Goal: Task Accomplishment & Management: Complete application form

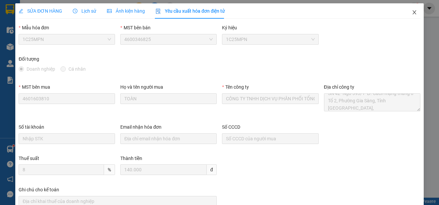
click at [412, 11] on icon "close" at bounding box center [414, 12] width 5 height 5
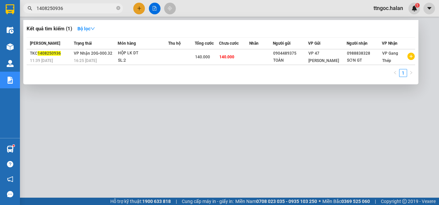
drag, startPoint x: 65, startPoint y: 9, endPoint x: 53, endPoint y: 8, distance: 12.4
click at [53, 8] on input "1408250936" at bounding box center [76, 8] width 78 height 7
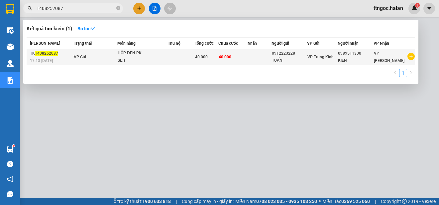
type input "1408252087"
click at [47, 52] on span "1408252087" at bounding box center [46, 53] width 23 height 5
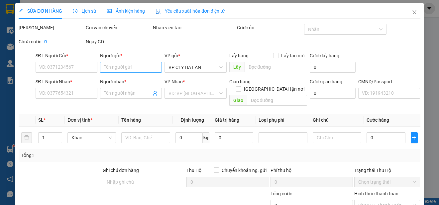
type input "0912223228"
type input "TUẤN"
type input "0989511300"
type input "KIÊN"
type input "40.000"
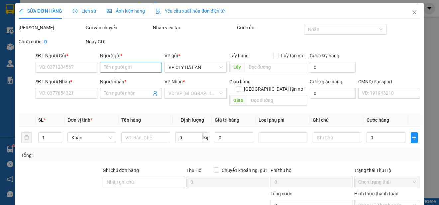
type input "40.000"
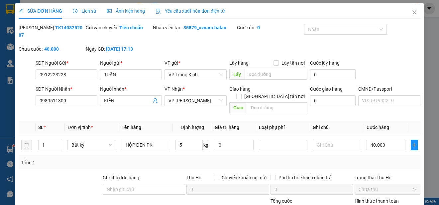
click at [196, 11] on span "Yêu cầu xuất hóa đơn điện tử" at bounding box center [191, 10] width 70 height 5
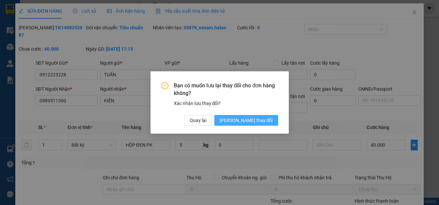
click at [257, 119] on span "[PERSON_NAME] thay đổi" at bounding box center [246, 119] width 53 height 7
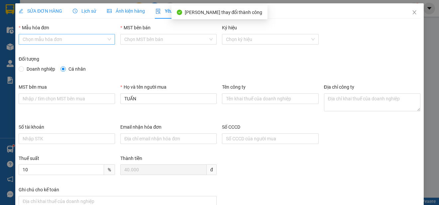
click at [73, 38] on input "Mẫu hóa đơn" at bounding box center [65, 39] width 84 height 10
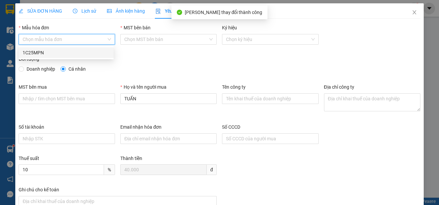
click at [41, 53] on div "1C25MPN" at bounding box center [66, 52] width 87 height 7
type input "8"
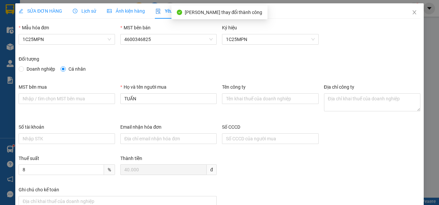
click at [26, 66] on span "Doanh nghiệp" at bounding box center [41, 68] width 34 height 7
click at [23, 66] on input "Doanh nghiệp" at bounding box center [21, 68] width 5 height 5
radio input "true"
radio input "false"
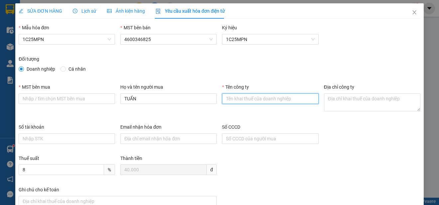
paste input "BỆNH VIỆN QUỐC TẾ THÁI NGUYÊN - CHI NHÁNH CÔNG TY CỔ PHẦN TẬP ĐOÀN BỆNH VIỆN TNH"
type input "BỆNH VIỆN QUỐC TẾ THÁI NGUYÊN - CHI NHÁNH CÔNG TY CỔ PHẦN TẬP ĐOÀN BỆNH VIỆN TNH"
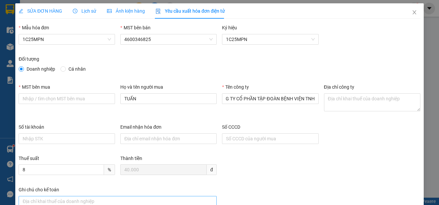
scroll to position [0, 0]
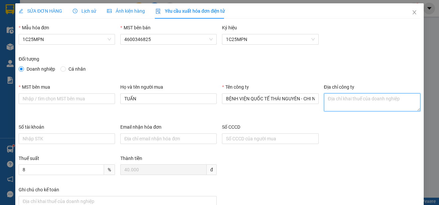
paste textarea "Số nhà 328, [PERSON_NAME], tổ 2, [GEOGRAPHIC_DATA][PERSON_NAME], [GEOGRAPHIC_DA…"
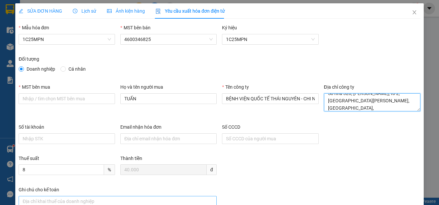
type textarea "Số nhà 328, [PERSON_NAME], tổ 2, [GEOGRAPHIC_DATA][PERSON_NAME], [GEOGRAPHIC_DA…"
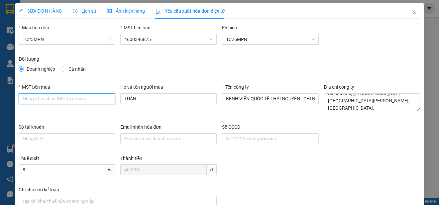
paste input "4601039023-001"
click at [22, 98] on input "4601039023-001" at bounding box center [67, 98] width 96 height 11
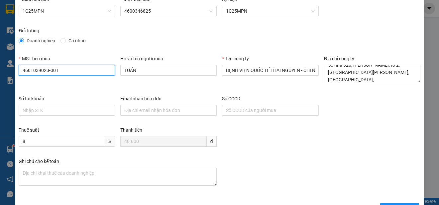
scroll to position [50, 0]
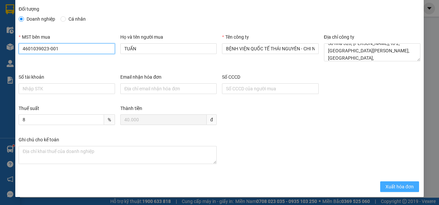
type input "4601039023-001"
click at [390, 184] on span "Xuất hóa đơn" at bounding box center [400, 186] width 28 height 7
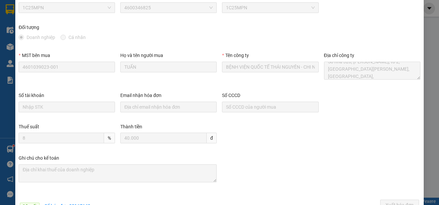
scroll to position [0, 0]
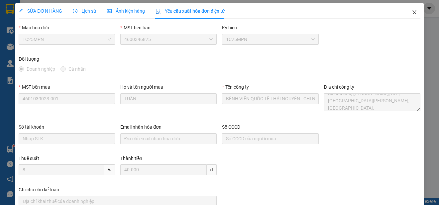
click at [412, 12] on icon "close" at bounding box center [414, 12] width 5 height 5
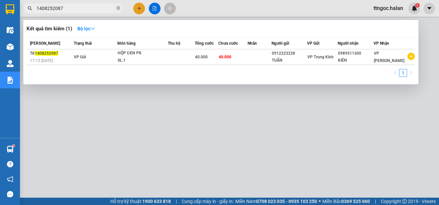
drag, startPoint x: 67, startPoint y: 9, endPoint x: 53, endPoint y: 8, distance: 14.6
click at [53, 8] on input "1408252087" at bounding box center [76, 8] width 78 height 7
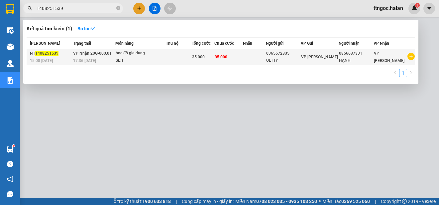
type input "1408251539"
click at [43, 59] on span "15:08 [DATE]" at bounding box center [41, 60] width 23 height 5
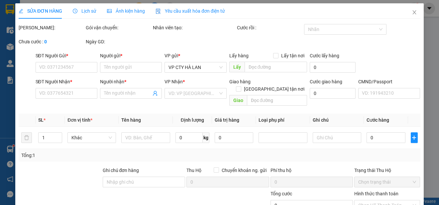
type input "0965672335"
type input "ULTTY"
type input "0856637391"
type input "HẠNH"
type input "35.000"
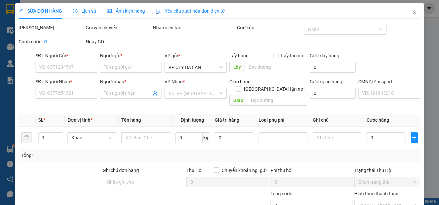
type input "35.000"
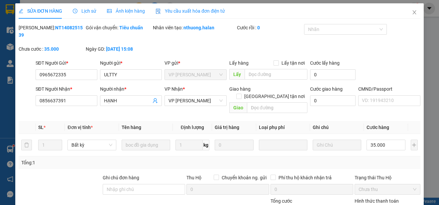
click at [191, 8] on span "Yêu cầu xuất hóa đơn điện tử" at bounding box center [191, 10] width 70 height 5
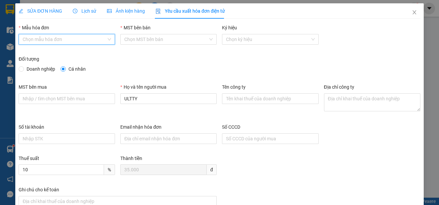
click at [41, 35] on input "Mẫu hóa đơn" at bounding box center [65, 39] width 84 height 10
drag, startPoint x: 24, startPoint y: 51, endPoint x: 27, endPoint y: 53, distance: 4.2
click at [24, 51] on div "1C25MPN" at bounding box center [66, 52] width 87 height 7
type input "8"
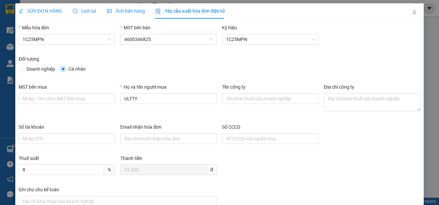
drag, startPoint x: 25, startPoint y: 66, endPoint x: 38, endPoint y: 71, distance: 13.6
click at [25, 66] on span "Doanh nghiệp" at bounding box center [41, 68] width 34 height 7
click at [23, 66] on input "Doanh nghiệp" at bounding box center [21, 68] width 5 height 5
radio input "true"
radio input "false"
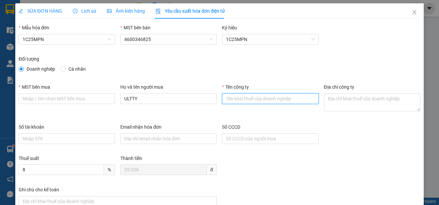
paste input "CÔNG TY TNHH VBTECH [GEOGRAPHIC_DATA]"
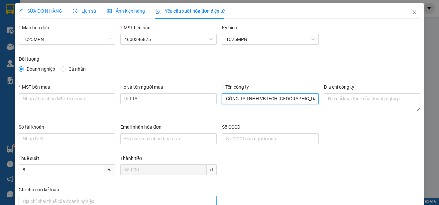
type input "CÔNG TY TNHH VBTECH [GEOGRAPHIC_DATA]"
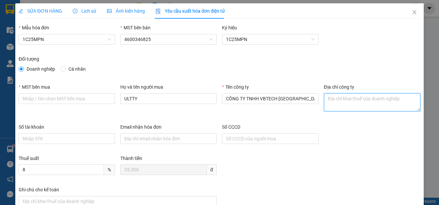
paste textarea "Số 16, Ngách 52, Ngõ 155, [GEOGRAPHIC_DATA], [GEOGRAPHIC_DATA][PERSON_NAME], Tỉ…"
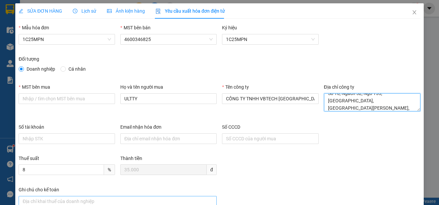
type textarea "Số 16, Ngách 52, Ngõ 155, [GEOGRAPHIC_DATA], [GEOGRAPHIC_DATA][PERSON_NAME], Tỉ…"
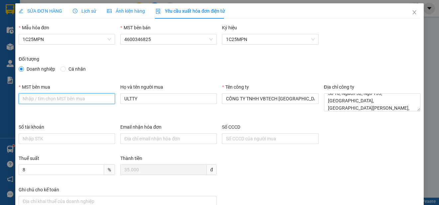
paste input "4601606434"
click at [23, 100] on input "4601606434" at bounding box center [67, 98] width 96 height 11
type input "4601606434"
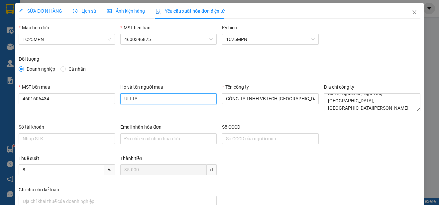
click at [154, 97] on input "ULTTY" at bounding box center [168, 98] width 96 height 11
type input "h"
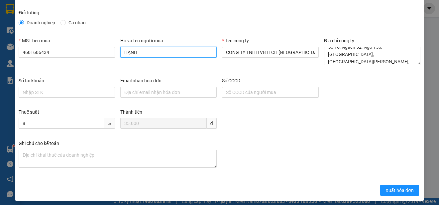
scroll to position [50, 0]
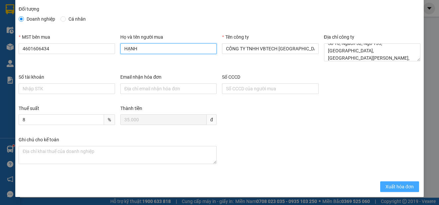
type input "HẠNH"
click at [394, 184] on span "Xuất hóa đơn" at bounding box center [400, 186] width 28 height 7
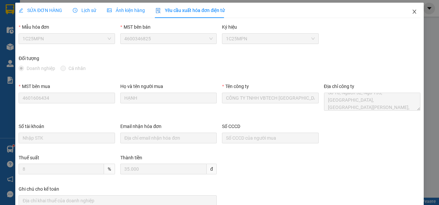
scroll to position [0, 0]
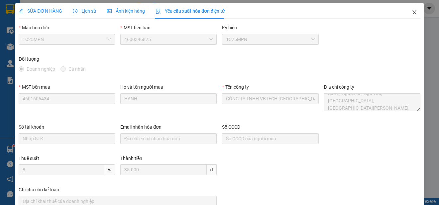
click at [409, 9] on span "Close" at bounding box center [414, 12] width 19 height 19
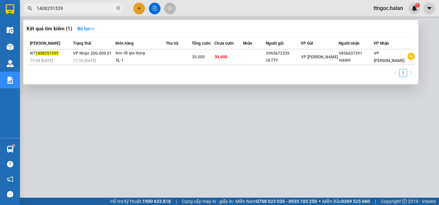
drag, startPoint x: 66, startPoint y: 8, endPoint x: 53, endPoint y: 9, distance: 13.0
click at [53, 9] on input "1408251539" at bounding box center [76, 8] width 78 height 7
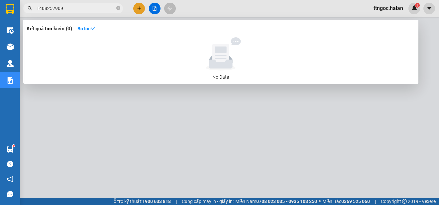
click at [55, 7] on input "1408252909" at bounding box center [76, 8] width 78 height 7
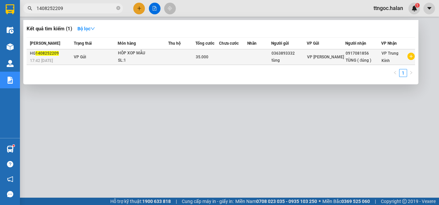
type input "1408252209"
click at [41, 56] on div "HG 1408252209" at bounding box center [51, 53] width 42 height 7
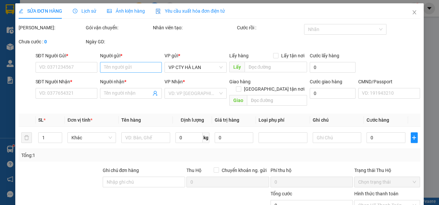
type input "0363893332"
type input "tùng"
type input "0917081856"
type input "TÙNG ( đúng )"
type input "35.000"
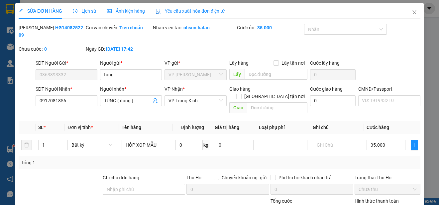
click at [209, 12] on span "Yêu cầu xuất hóa đơn điện tử" at bounding box center [191, 10] width 70 height 5
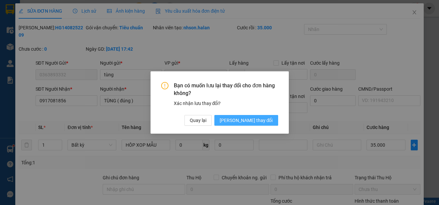
click at [251, 118] on span "[PERSON_NAME] thay đổi" at bounding box center [246, 119] width 53 height 7
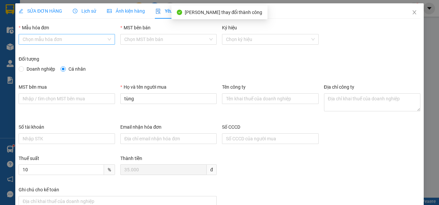
click at [44, 39] on input "Mẫu hóa đơn" at bounding box center [65, 39] width 84 height 10
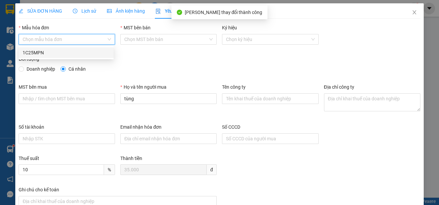
click at [36, 53] on div "1C25MPN" at bounding box center [66, 52] width 87 height 7
type input "8"
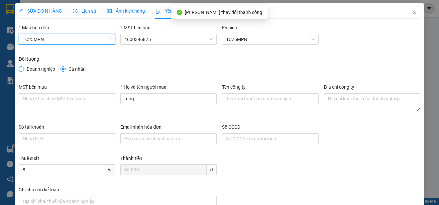
click at [22, 66] on input "Doanh nghiệp" at bounding box center [21, 68] width 5 height 5
radio input "true"
radio input "false"
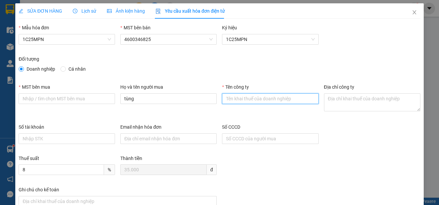
paste input "CÔNG TY TNHH MEDLATEC [GEOGRAPHIC_DATA]"
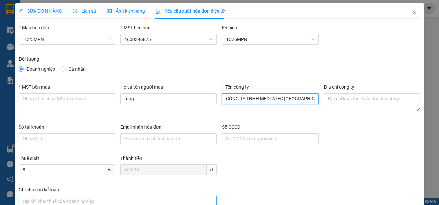
type input "CÔNG TY TNHH MEDLATEC [GEOGRAPHIC_DATA]"
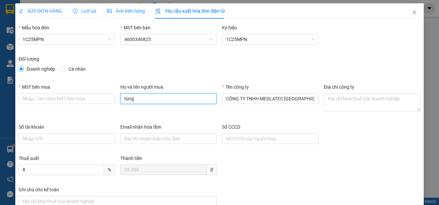
drag, startPoint x: 145, startPoint y: 99, endPoint x: 141, endPoint y: 99, distance: 3.7
click at [141, 99] on input "tùng" at bounding box center [168, 98] width 96 height 11
paste input "[PERSON_NAME]"
type input "[PERSON_NAME]"
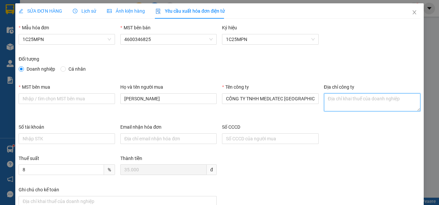
paste textarea "Số 42 - 44, [GEOGRAPHIC_DATA], [GEOGRAPHIC_DATA], [GEOGRAPHIC_DATA], [GEOGRAPHI…"
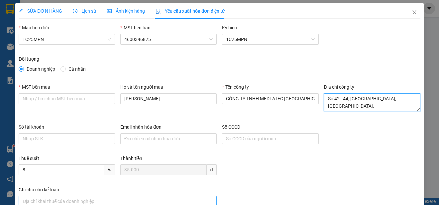
type textarea "Số 42 - 44, [GEOGRAPHIC_DATA], [GEOGRAPHIC_DATA], [GEOGRAPHIC_DATA], [GEOGRAPHI…"
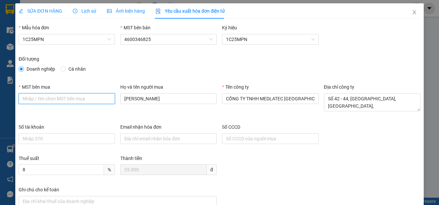
paste input "0101234974"
click at [23, 100] on input "0101234974" at bounding box center [67, 98] width 96 height 11
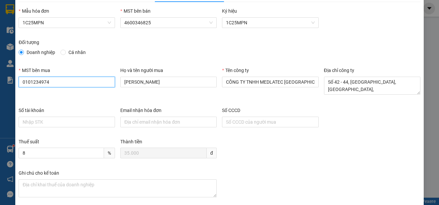
scroll to position [50, 0]
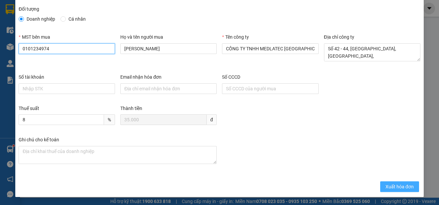
type input "0101234974"
click at [388, 184] on span "Xuất hóa đơn" at bounding box center [400, 186] width 28 height 7
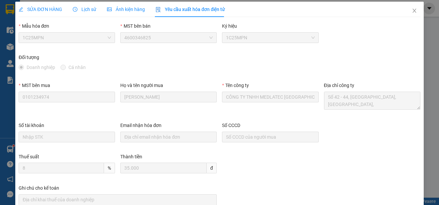
scroll to position [0, 0]
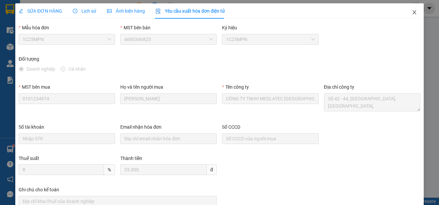
click at [413, 12] on icon "close" at bounding box center [415, 12] width 4 height 4
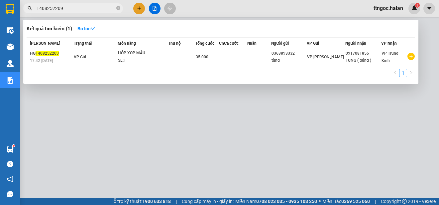
drag, startPoint x: 68, startPoint y: 8, endPoint x: 52, endPoint y: 6, distance: 15.8
click at [52, 6] on input "1408252209" at bounding box center [76, 8] width 78 height 7
type input "1408251823"
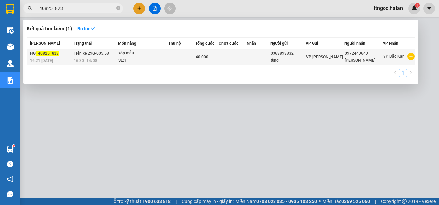
click at [37, 55] on span "1408251823" at bounding box center [47, 53] width 23 height 5
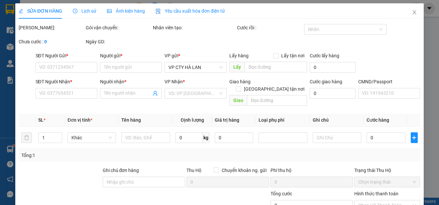
click at [37, 55] on div "SĐT Người Gửi *" at bounding box center [67, 55] width 62 height 7
click at [37, 62] on input "SĐT Người Gửi *" at bounding box center [67, 67] width 62 height 11
type input "0363893332"
type input "tùng"
type input "0972449649"
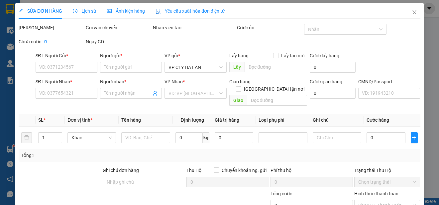
type input "[PERSON_NAME]"
type input "40.000"
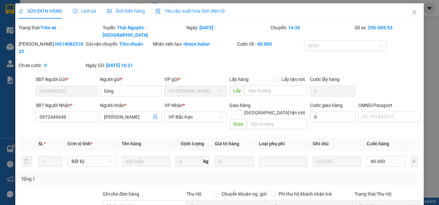
click at [189, 11] on span "Yêu cầu xuất hóa đơn điện tử" at bounding box center [191, 10] width 70 height 5
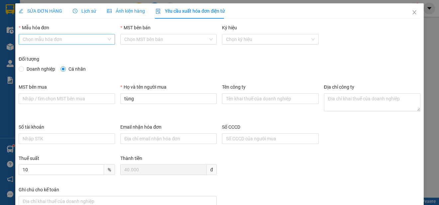
click at [56, 42] on input "Mẫu hóa đơn" at bounding box center [65, 39] width 84 height 10
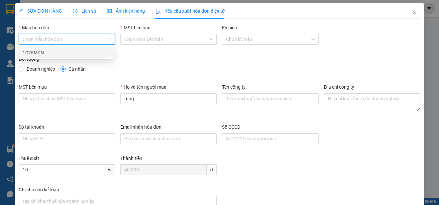
click at [27, 55] on div "1C25MPN" at bounding box center [66, 52] width 87 height 7
type input "8"
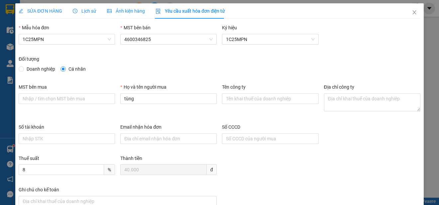
click at [26, 69] on span "Doanh nghiệp" at bounding box center [41, 68] width 34 height 7
click at [23, 69] on input "Doanh nghiệp" at bounding box center [21, 68] width 5 height 5
radio input "true"
radio input "false"
paste input "0101234974"
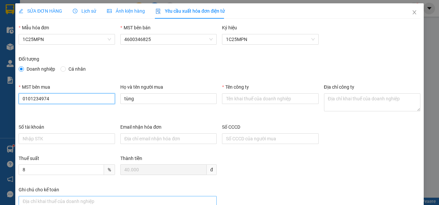
type input "0101234974"
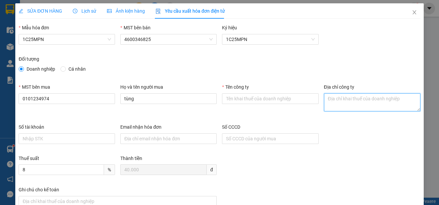
paste textarea "Số 42 - 44, [GEOGRAPHIC_DATA], [GEOGRAPHIC_DATA], [GEOGRAPHIC_DATA], [GEOGRAPHI…"
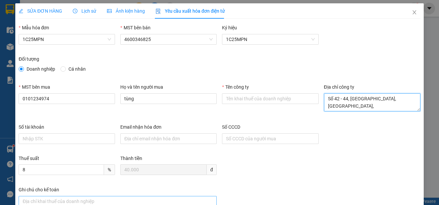
type textarea "Số 42 - 44, [GEOGRAPHIC_DATA], [GEOGRAPHIC_DATA], [GEOGRAPHIC_DATA], [GEOGRAPHI…"
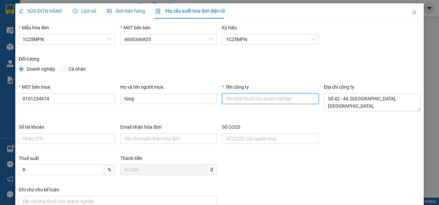
paste input "CÔNG TY TNHH MEDLATEC [GEOGRAPHIC_DATA]"
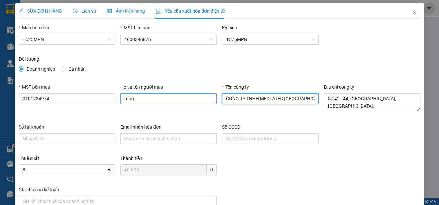
type input "CÔNG TY TNHH MEDLATEC [GEOGRAPHIC_DATA]"
click at [175, 97] on input "tùng" at bounding box center [168, 98] width 96 height 11
type input "[PERSON_NAME]"
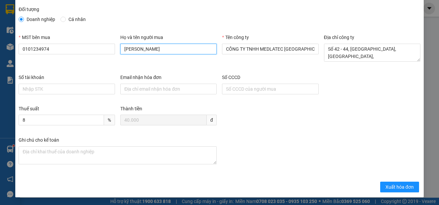
scroll to position [50, 0]
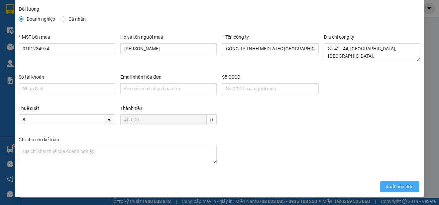
click at [386, 187] on span "Xuất hóa đơn" at bounding box center [400, 186] width 28 height 7
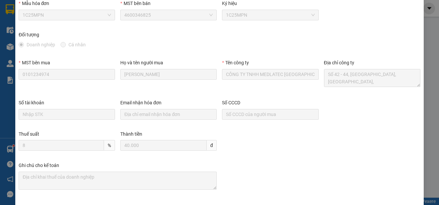
scroll to position [0, 0]
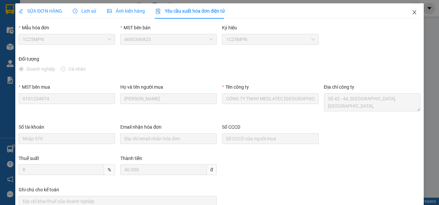
click at [412, 12] on icon "close" at bounding box center [414, 12] width 5 height 5
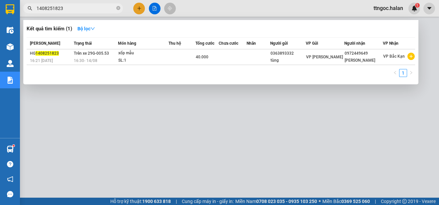
drag, startPoint x: 66, startPoint y: 8, endPoint x: 53, endPoint y: 8, distance: 13.7
click at [53, 8] on input "1408251823" at bounding box center [76, 8] width 78 height 7
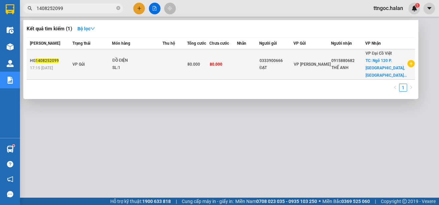
type input "1408252099"
click at [49, 57] on div "HG 1408252099" at bounding box center [50, 60] width 41 height 7
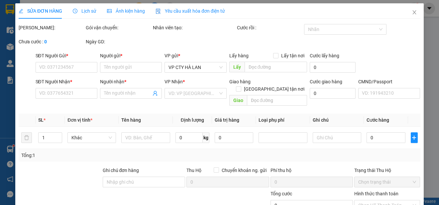
type input "0333900666"
type input "ĐẠT"
type input "0915880682"
type input "THẾ ANH"
checkbox input "true"
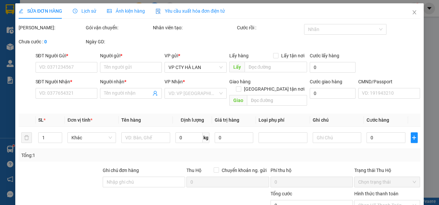
type input "Ngõ 120 P. [PERSON_NAME], [PERSON_NAME], [GEOGRAPHIC_DATA], [GEOGRAPHIC_DATA], …"
type input "80.000"
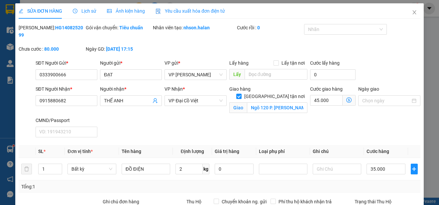
click at [207, 11] on span "Yêu cầu xuất hóa đơn điện tử" at bounding box center [191, 10] width 70 height 5
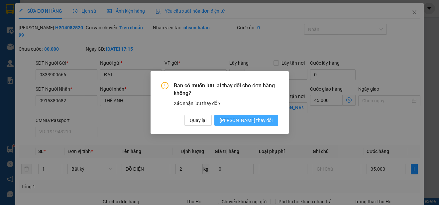
click at [255, 121] on span "[PERSON_NAME] thay đổi" at bounding box center [246, 119] width 53 height 7
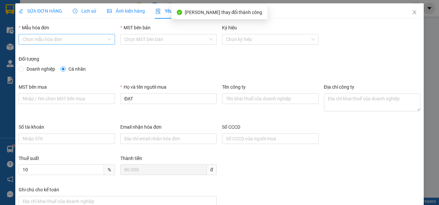
click at [69, 40] on input "Mẫu hóa đơn" at bounding box center [65, 39] width 84 height 10
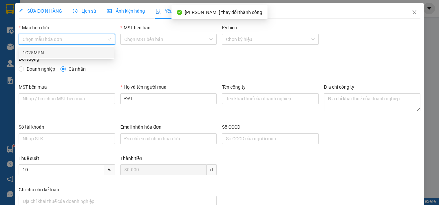
click at [43, 55] on div "1C25MPN" at bounding box center [66, 52] width 87 height 7
type input "8"
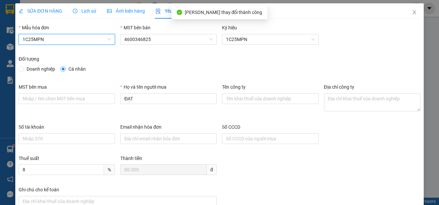
click at [32, 68] on span "Doanh nghiệp" at bounding box center [41, 68] width 34 height 7
click at [23, 68] on input "Doanh nghiệp" at bounding box center [21, 68] width 5 height 5
radio input "true"
radio input "false"
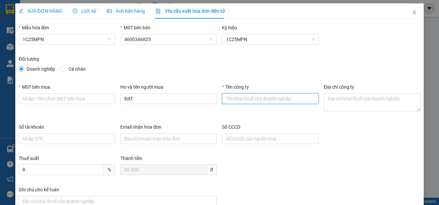
paste input "CÔNG TY TNHH HUNONIC [GEOGRAPHIC_DATA]"
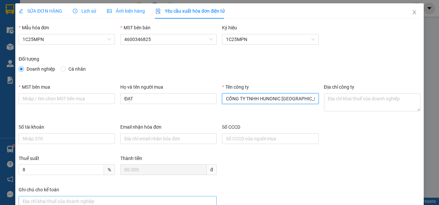
type input "CÔNG TY TNHH HUNONIC [GEOGRAPHIC_DATA]"
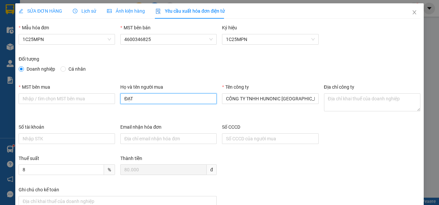
click at [135, 98] on input "ĐẠT" at bounding box center [168, 98] width 96 height 11
paste input "[PERSON_NAME]"
type input "[PERSON_NAME]"
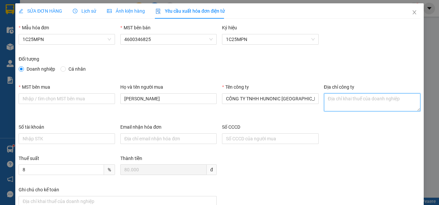
paste textarea "Số [STREET_ADDRESS]"
type textarea "Số [STREET_ADDRESS]"
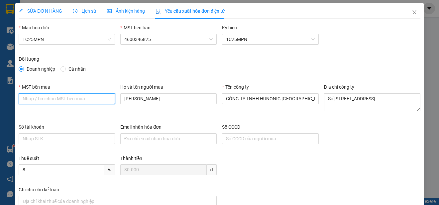
paste input "4601638362"
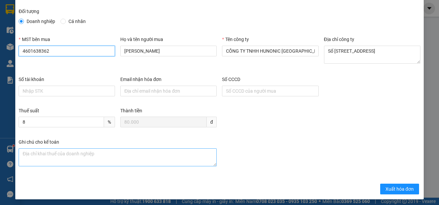
scroll to position [50, 0]
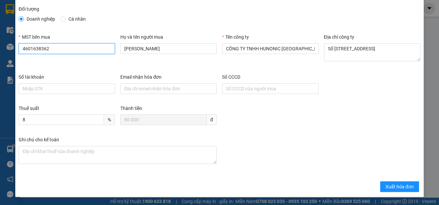
type input "4601638362"
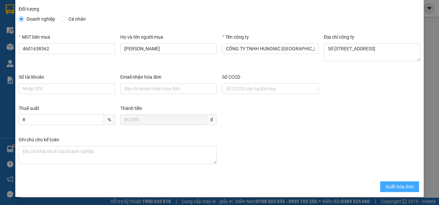
click at [388, 187] on span "Xuất hóa đơn" at bounding box center [400, 186] width 28 height 7
